Goal: Information Seeking & Learning: Learn about a topic

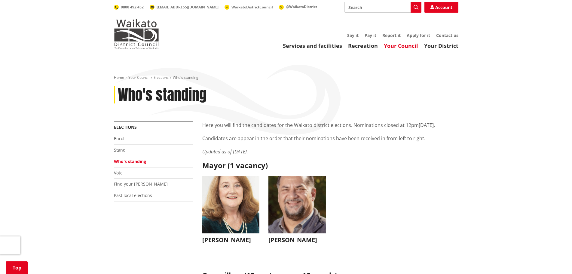
scroll to position [90, 0]
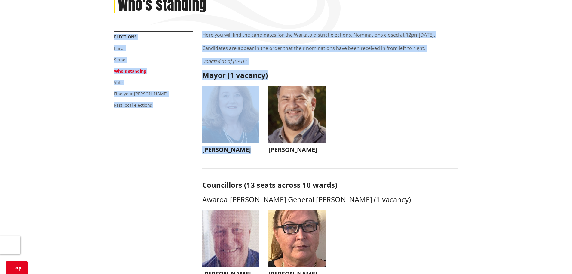
drag, startPoint x: 274, startPoint y: 33, endPoint x: 432, endPoint y: 84, distance: 165.9
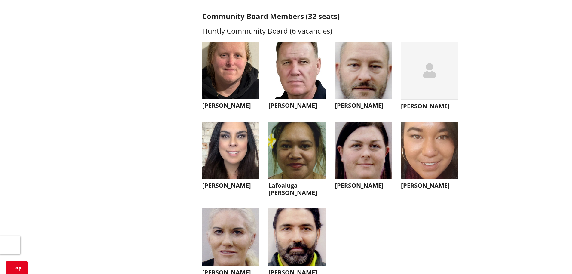
scroll to position [0, 0]
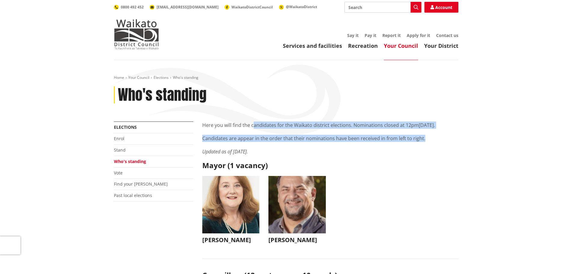
drag, startPoint x: 288, startPoint y: 129, endPoint x: 447, endPoint y: 141, distance: 159.8
click at [447, 141] on div "Here you will find the candidates for the Waikato district elections. Nominatio…" at bounding box center [330, 138] width 256 height 34
click at [447, 141] on p "Candidates are appear in the order that their nominations have been received in…" at bounding box center [330, 138] width 256 height 7
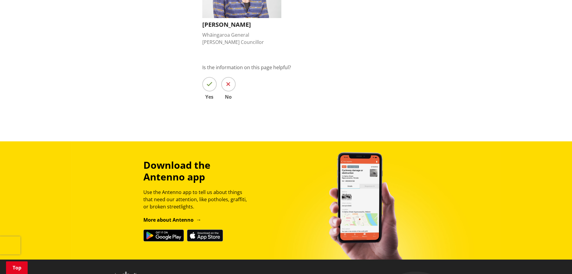
scroll to position [827, 0]
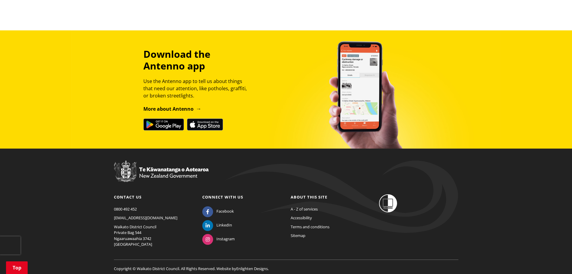
click at [136, 78] on div "Download the Antenno app Use the Antenno app to tell us about things that need …" at bounding box center [285, 89] width 353 height 82
click at [156, 113] on div "Download the Antenno app Use the Antenno app to tell us about things that need …" at bounding box center [286, 89] width 572 height 118
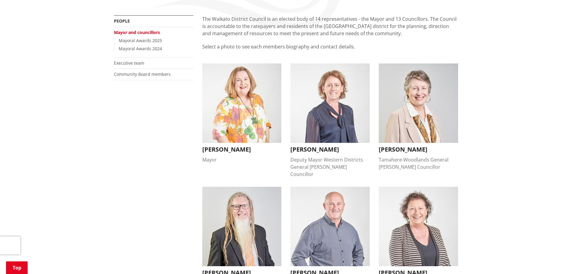
scroll to position [0, 0]
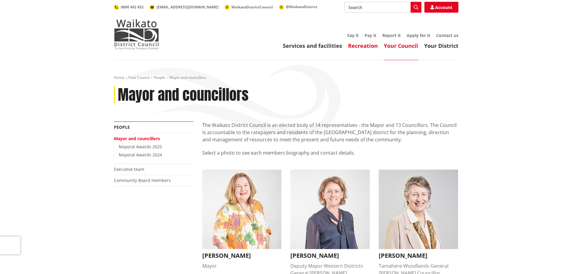
click at [362, 44] on link "Recreation" at bounding box center [363, 45] width 30 height 7
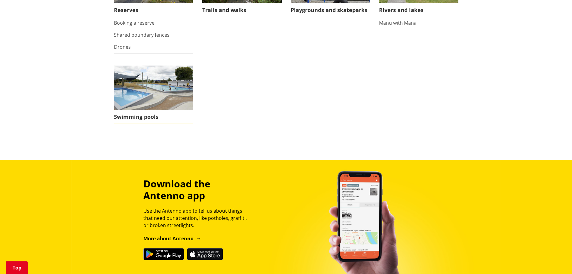
scroll to position [216, 0]
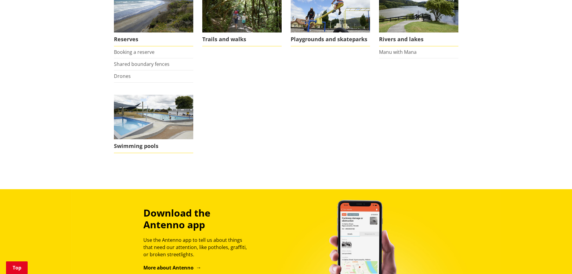
click at [335, 115] on ul "Boat ramps Camping Camping grounds Community halls Dog parks Reserves Booking a…" at bounding box center [285, 35] width 353 height 260
